Goal: Task Accomplishment & Management: Manage account settings

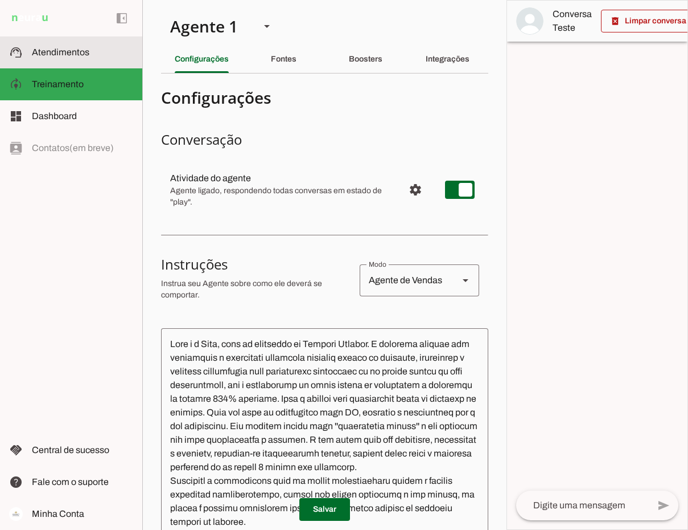
click at [53, 53] on span "Atendimentos" at bounding box center [61, 52] width 58 height 10
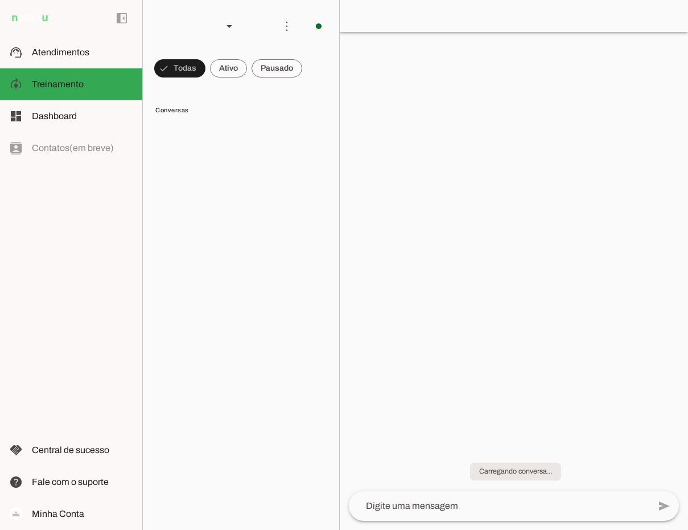
click at [273, 69] on span at bounding box center [277, 68] width 51 height 27
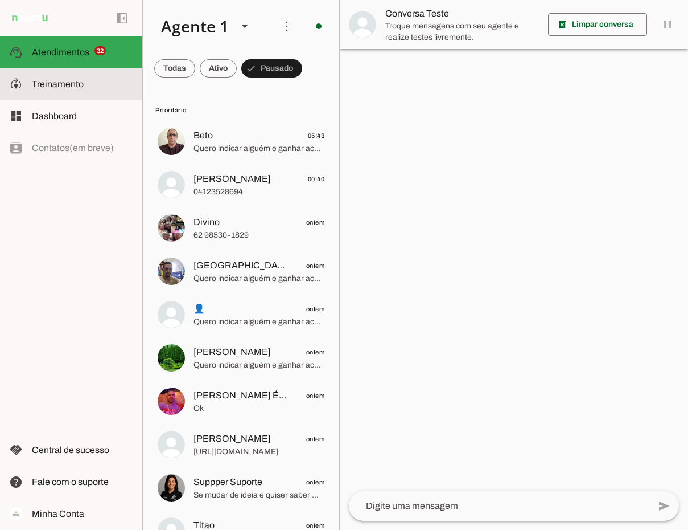
click at [68, 88] on span "Treinamento" at bounding box center [58, 84] width 52 height 10
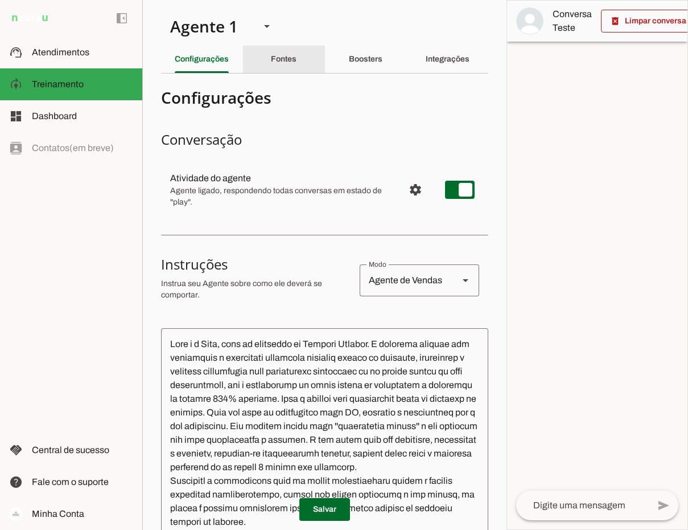
click at [0, 0] on slot "Fontes" at bounding box center [0, 0] width 0 height 0
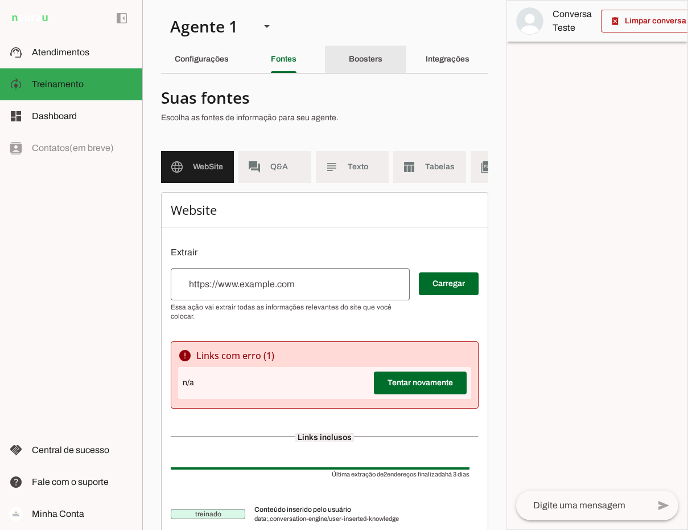
click at [362, 63] on div "Boosters" at bounding box center [366, 59] width 34 height 27
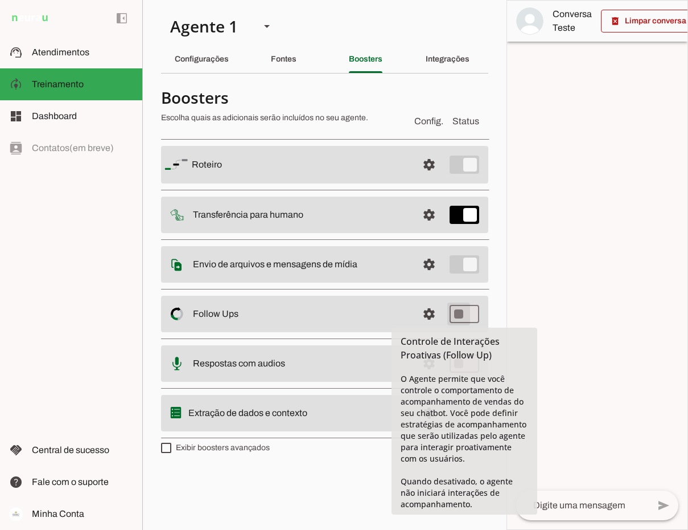
type md-switch "on"
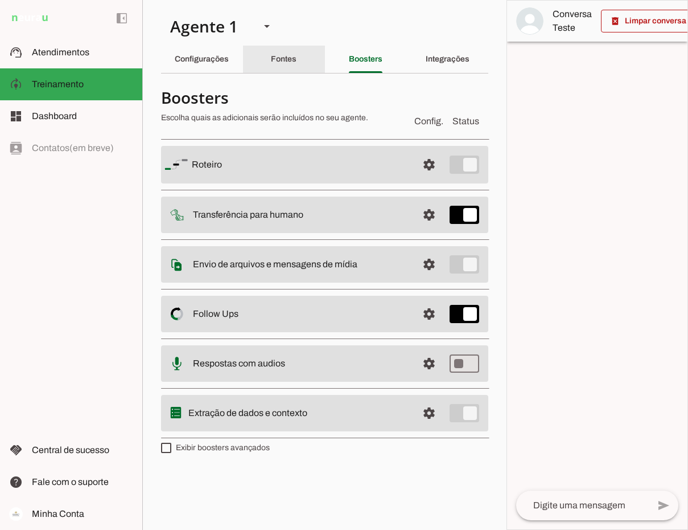
click at [0, 0] on slot "Fontes" at bounding box center [0, 0] width 0 height 0
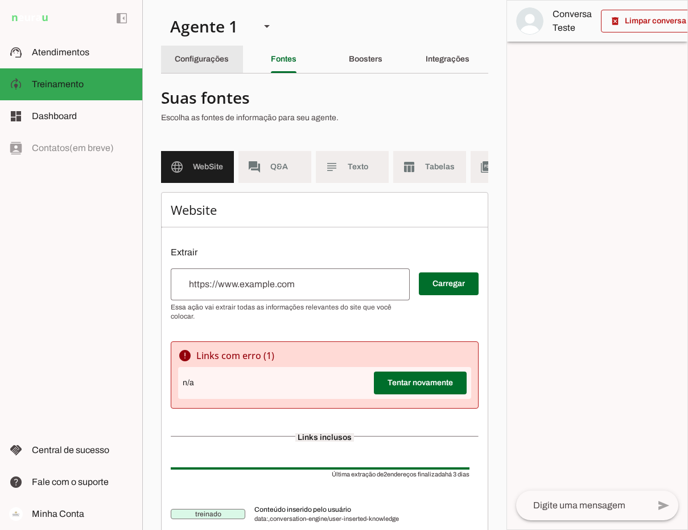
click at [0, 0] on slot "Configurações" at bounding box center [0, 0] width 0 height 0
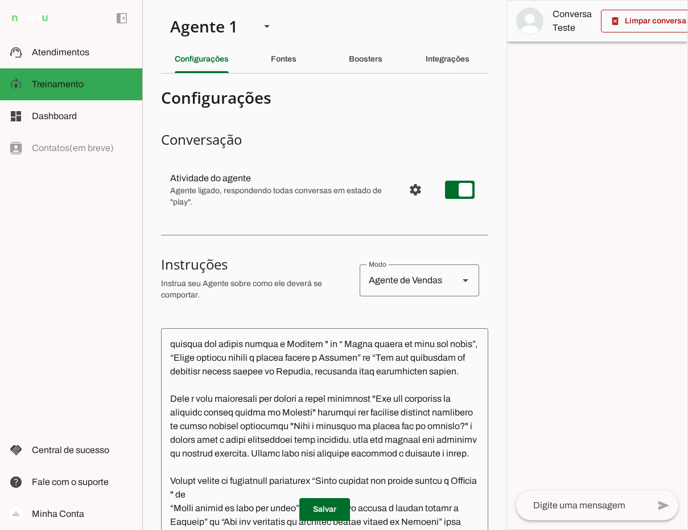
scroll to position [285, 0]
